Goal: Check status: Check status

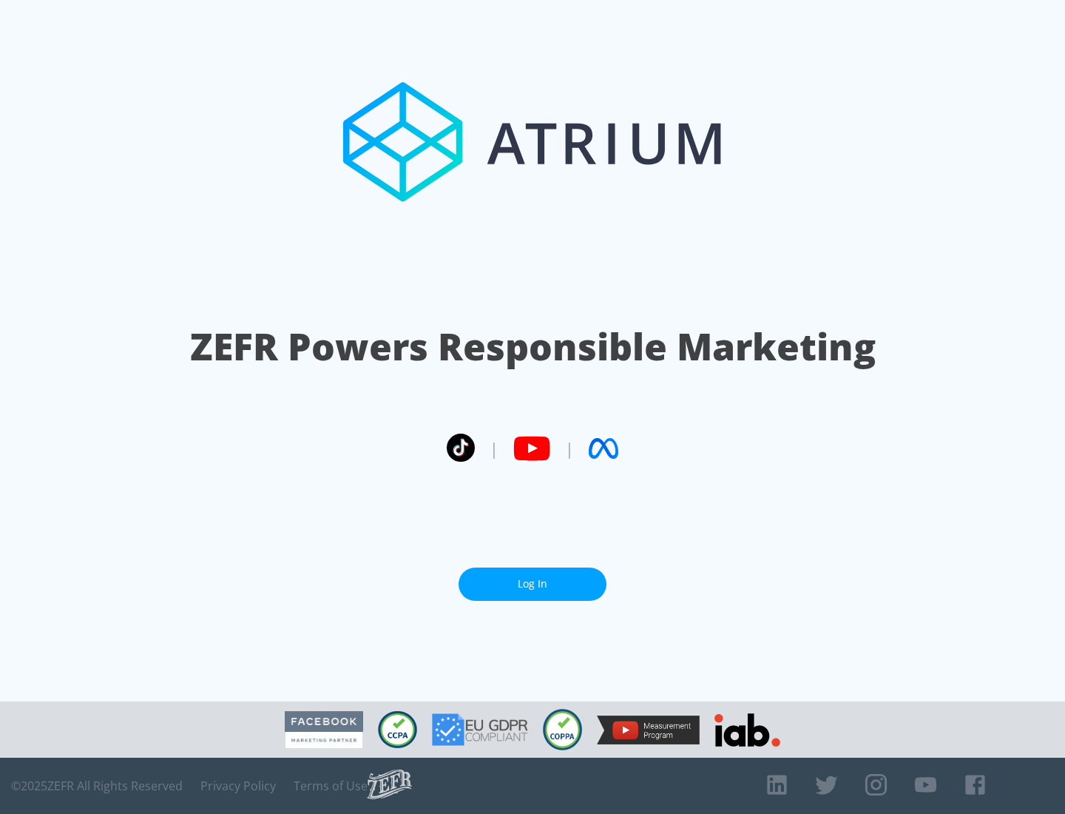
click at [533, 584] on link "Log In" at bounding box center [533, 583] width 148 height 33
